Goal: Task Accomplishment & Management: Manage account settings

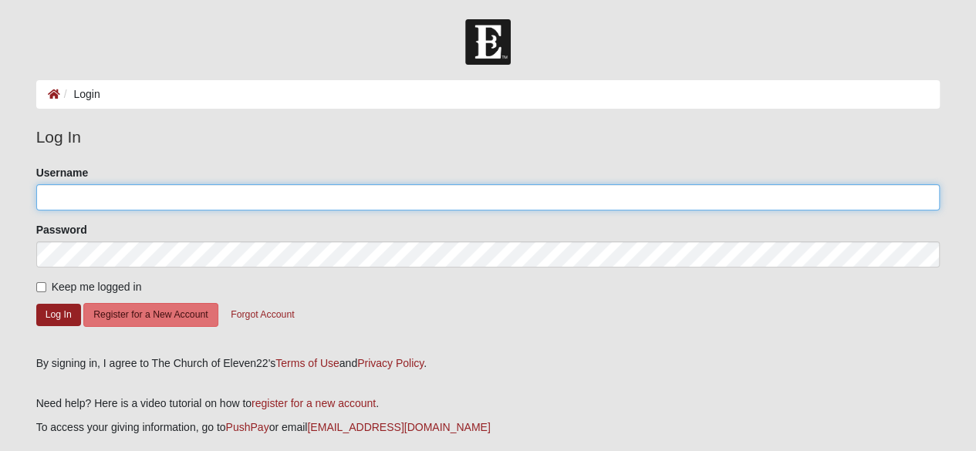
click at [96, 197] on input "Username" at bounding box center [488, 197] width 904 height 26
type input "[EMAIL_ADDRESS][DOMAIN_NAME]"
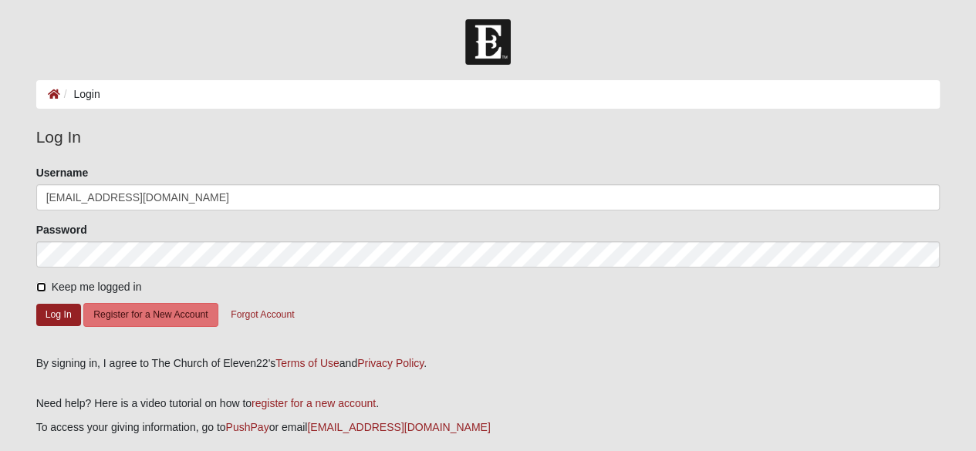
click at [40, 287] on input "Keep me logged in" at bounding box center [41, 287] width 10 height 10
checkbox input "true"
click at [57, 309] on button "Log In" at bounding box center [58, 315] width 45 height 22
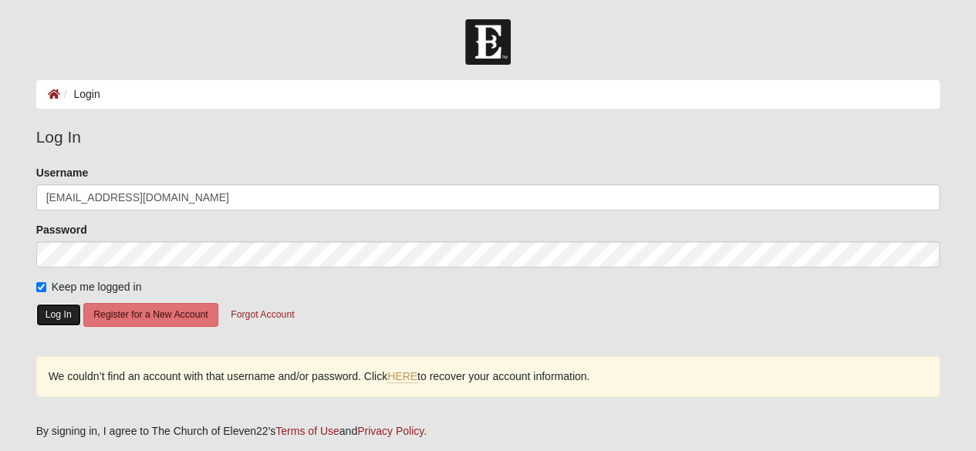
click at [56, 318] on button "Log In" at bounding box center [58, 315] width 45 height 22
click at [59, 311] on button "Log In" at bounding box center [58, 315] width 45 height 22
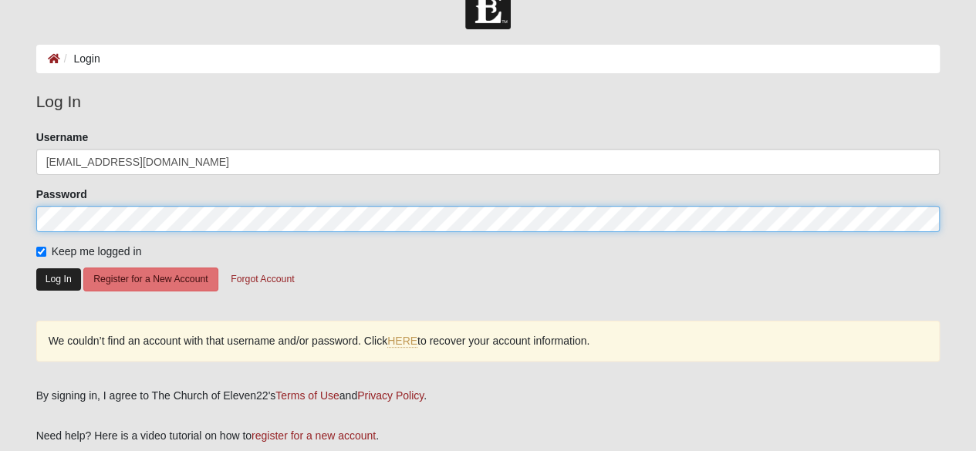
scroll to position [34, 0]
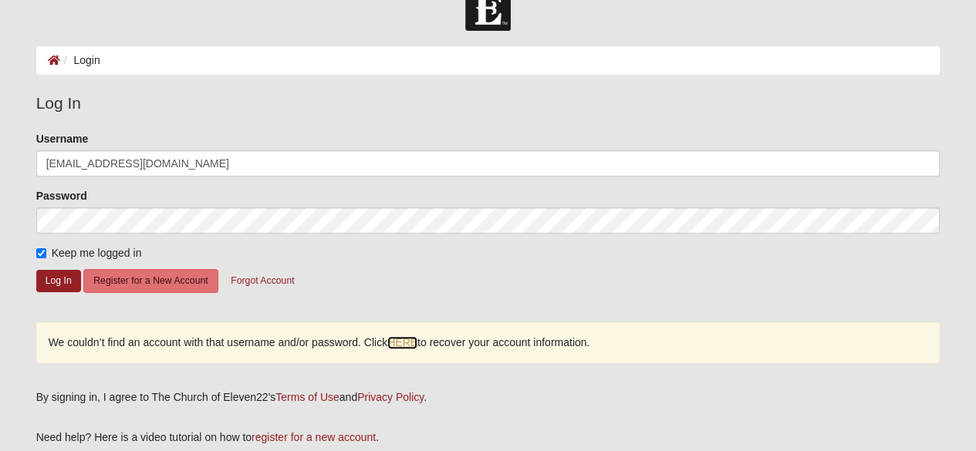
click at [409, 338] on link "HERE" at bounding box center [402, 342] width 30 height 13
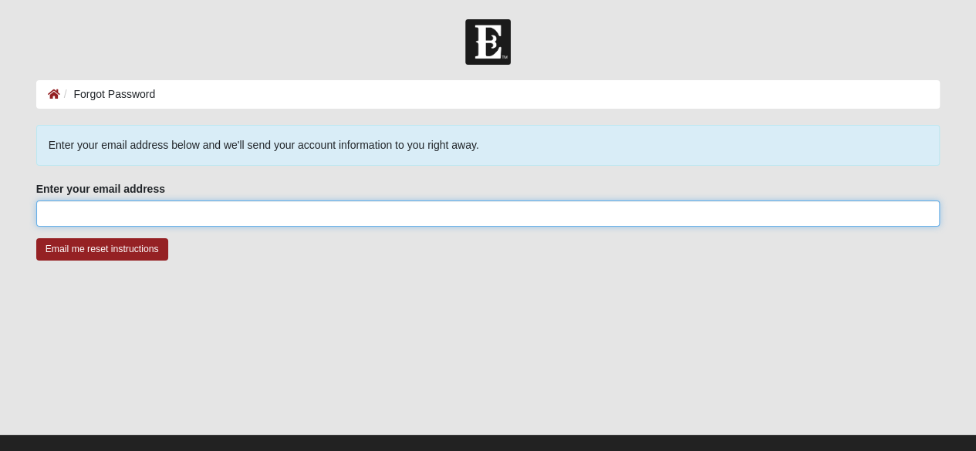
click at [224, 209] on input "Enter your email address" at bounding box center [488, 214] width 904 height 26
type input "[EMAIL_ADDRESS][DOMAIN_NAME]"
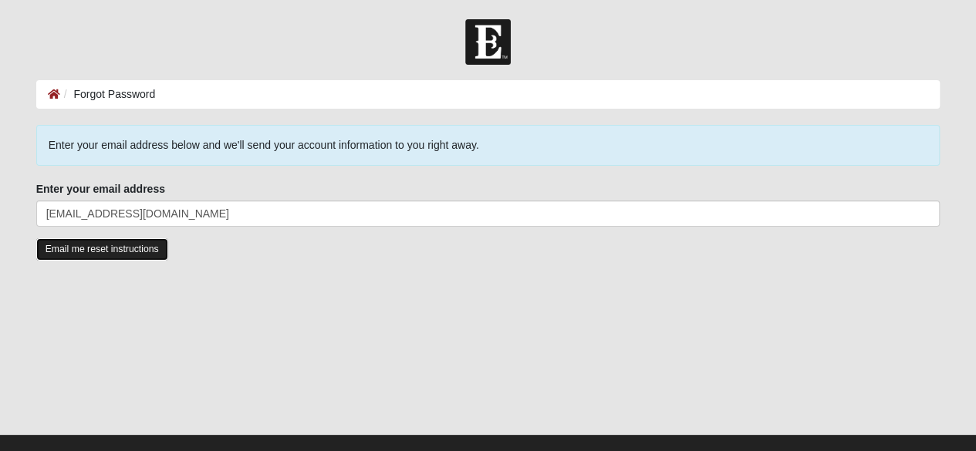
click at [113, 250] on input "Email me reset instructions" at bounding box center [102, 249] width 132 height 22
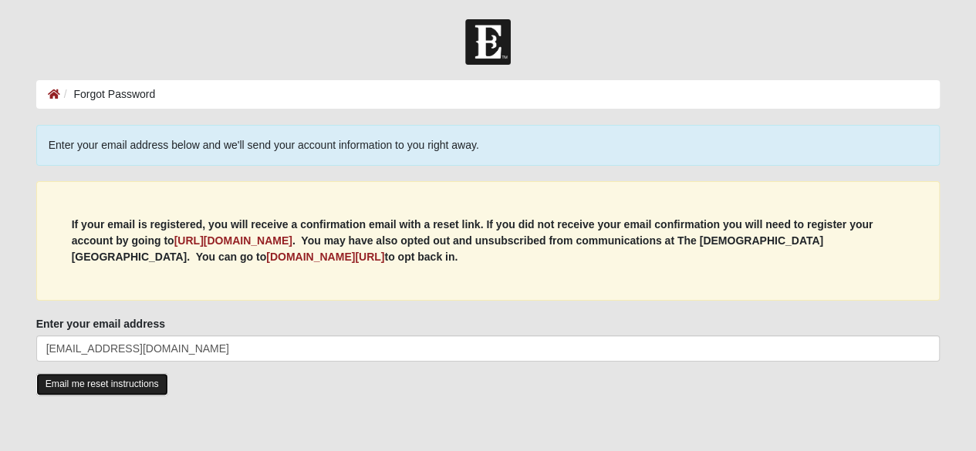
click at [123, 383] on input "Email me reset instructions" at bounding box center [102, 384] width 132 height 22
